Goal: Information Seeking & Learning: Learn about a topic

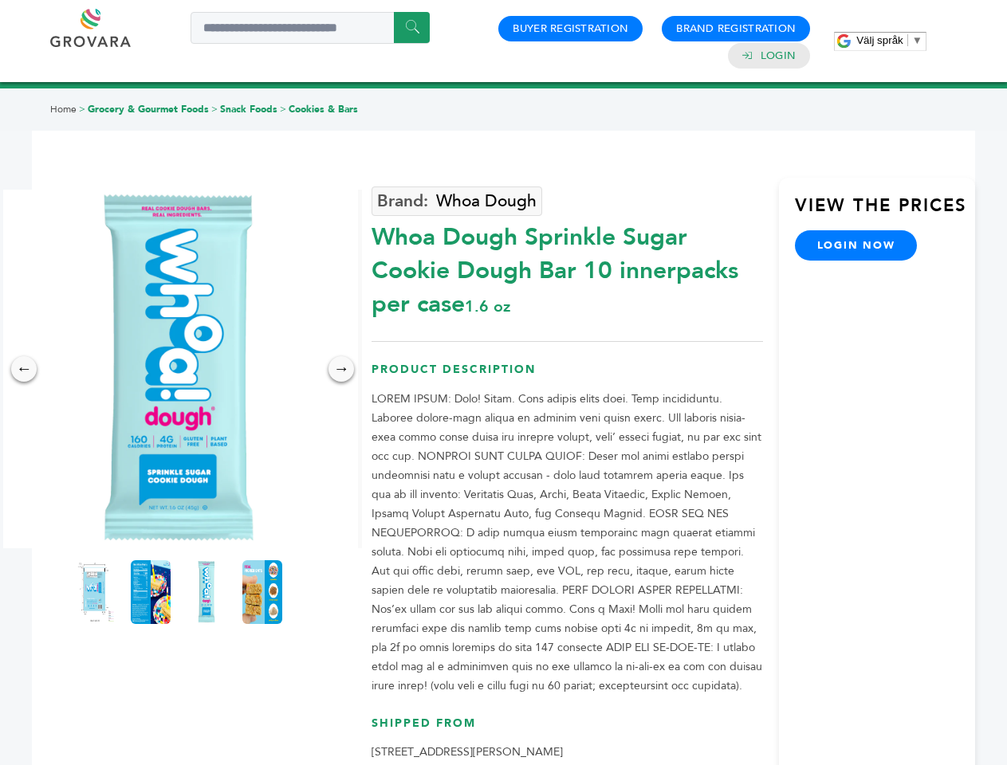
click at [889, 40] on span "Välj språk" at bounding box center [879, 40] width 47 height 12
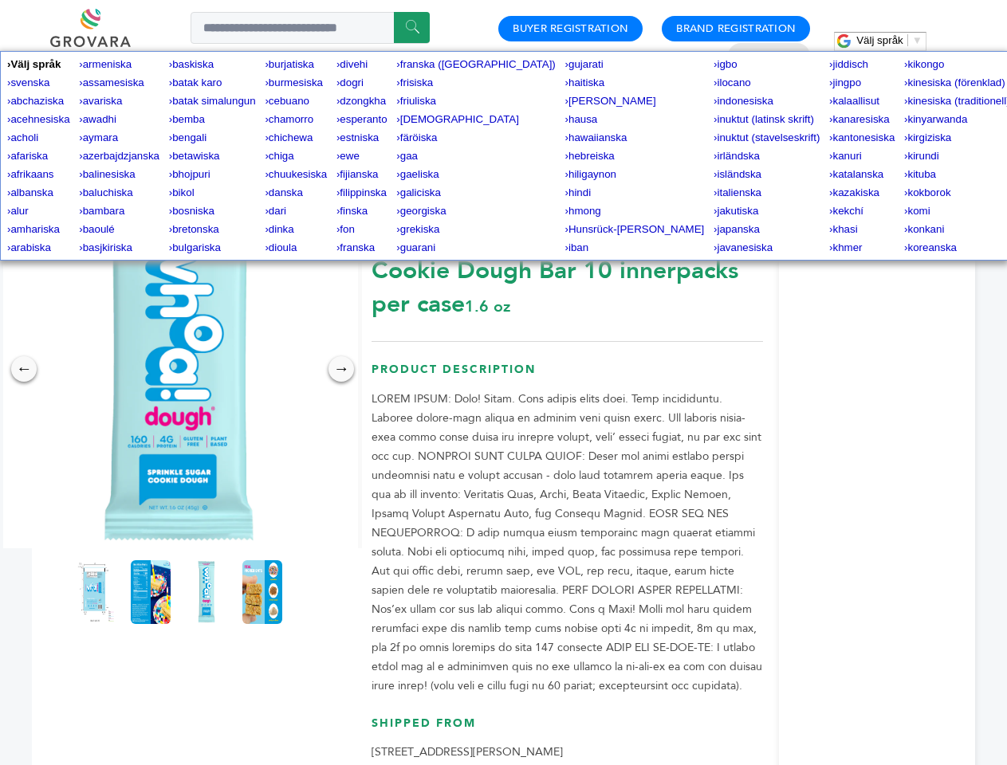
click at [179, 369] on img at bounding box center [178, 369] width 359 height 359
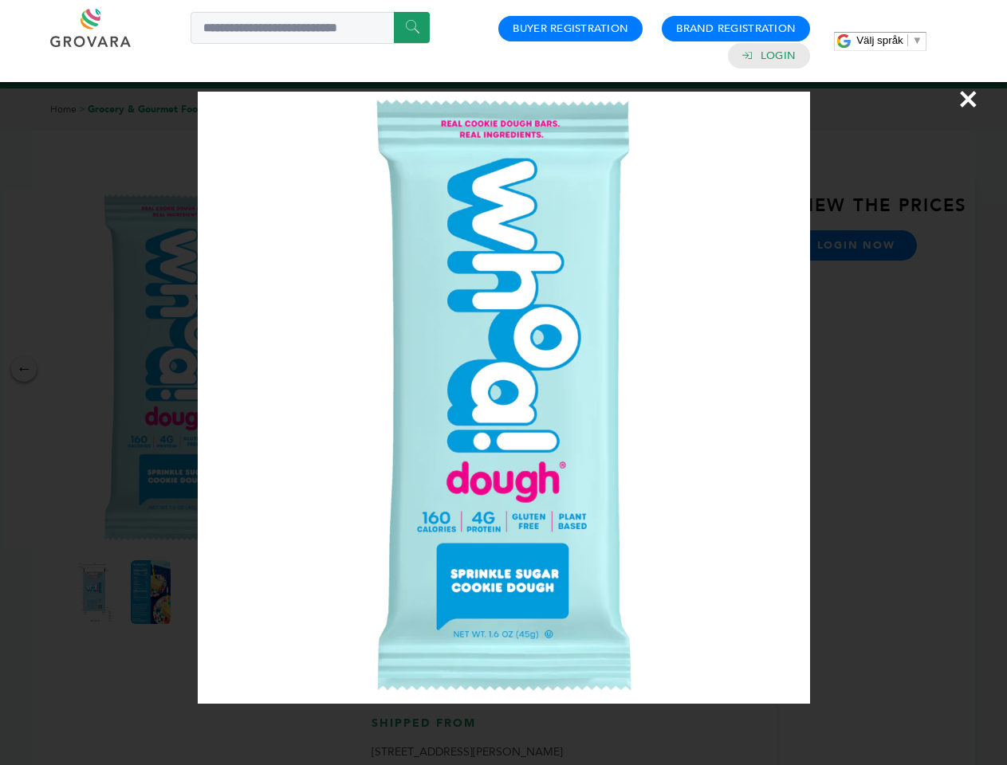
click at [24, 369] on div "×" at bounding box center [503, 382] width 1007 height 765
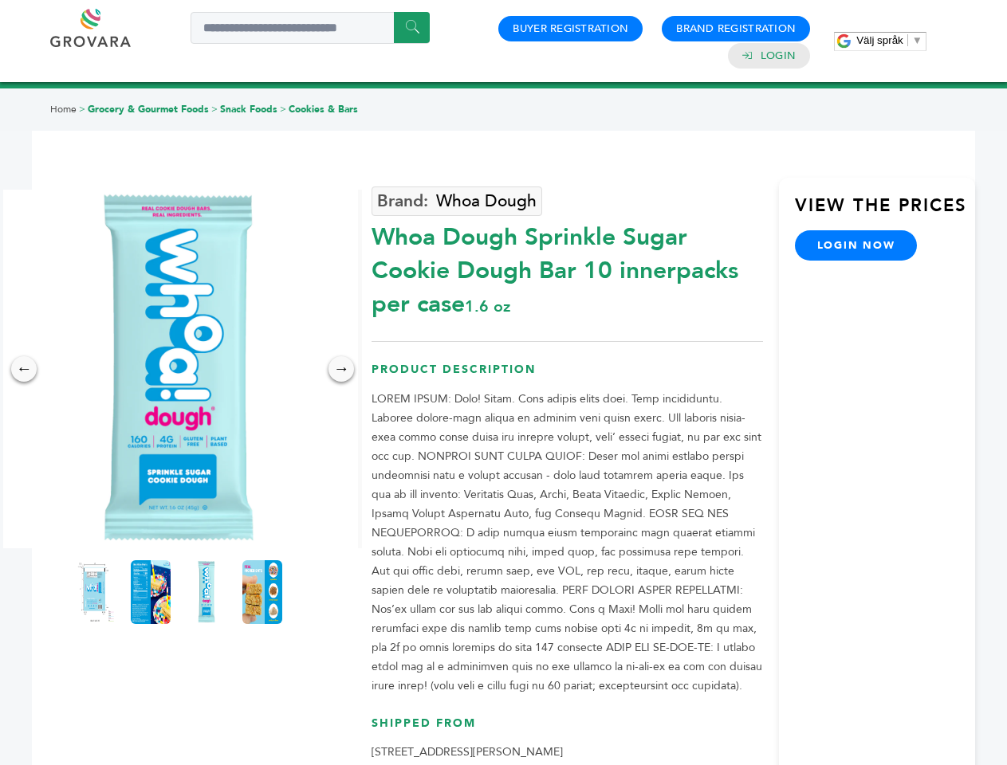
click at [341, 369] on div "→" at bounding box center [341, 369] width 26 height 26
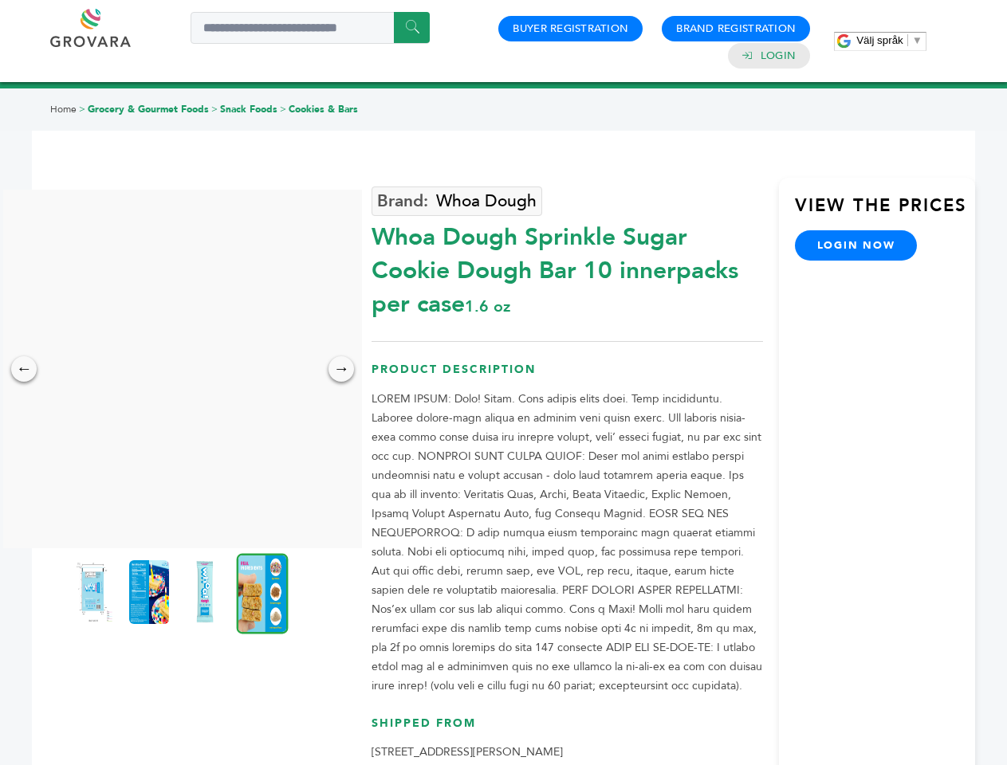
click at [95, 592] on img at bounding box center [93, 592] width 40 height 64
click at [0, 0] on div "×" at bounding box center [0, 0] width 0 height 0
click at [206, 592] on img at bounding box center [205, 592] width 40 height 64
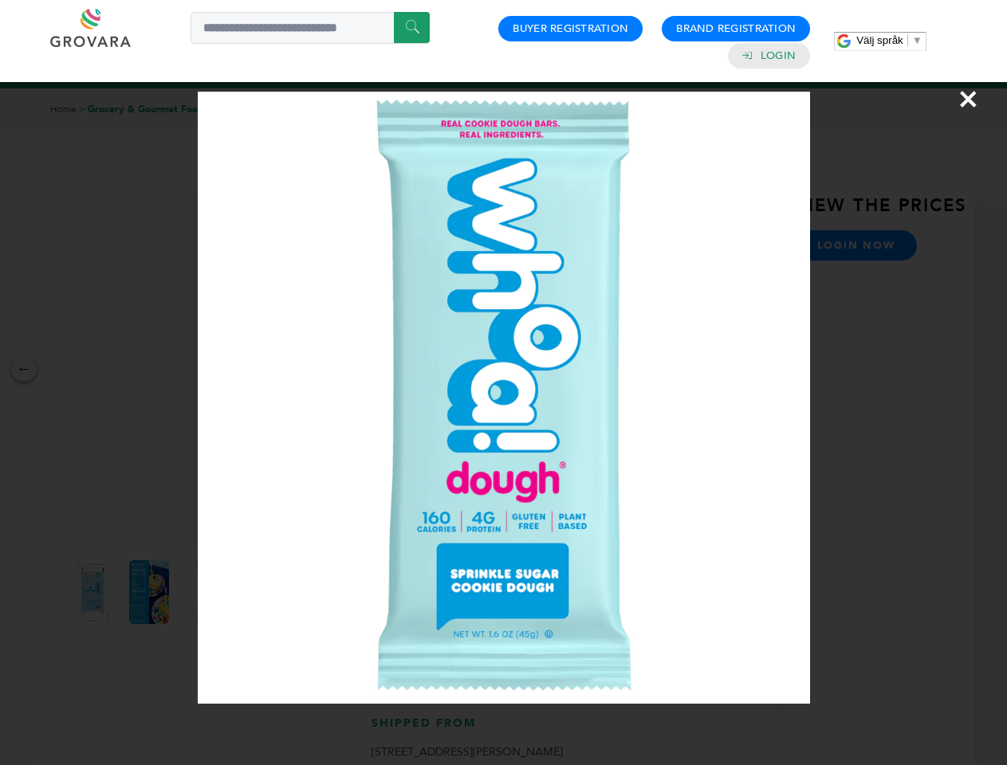
click at [262, 592] on div "×" at bounding box center [503, 382] width 1007 height 765
